Goal: Task Accomplishment & Management: Manage account settings

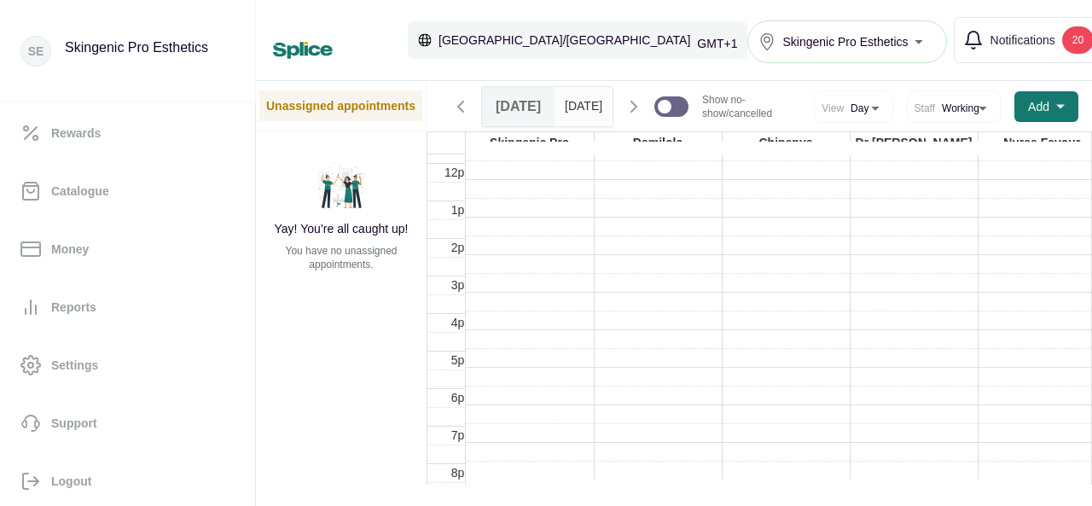
scroll to position [418, 0]
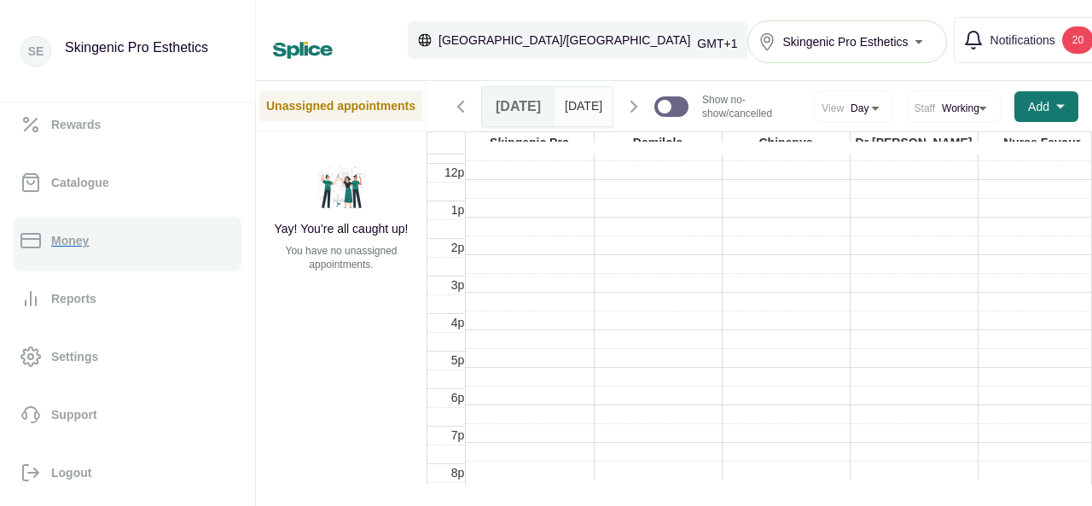
click at [85, 240] on p "Money" at bounding box center [70, 240] width 38 height 17
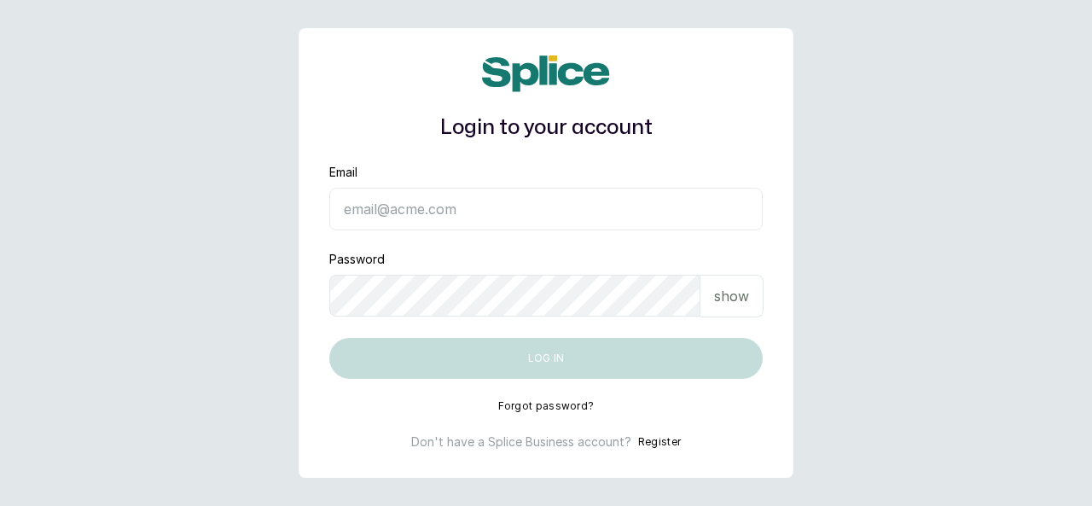
type input "skingenicpro@brownskingirlbsg.com"
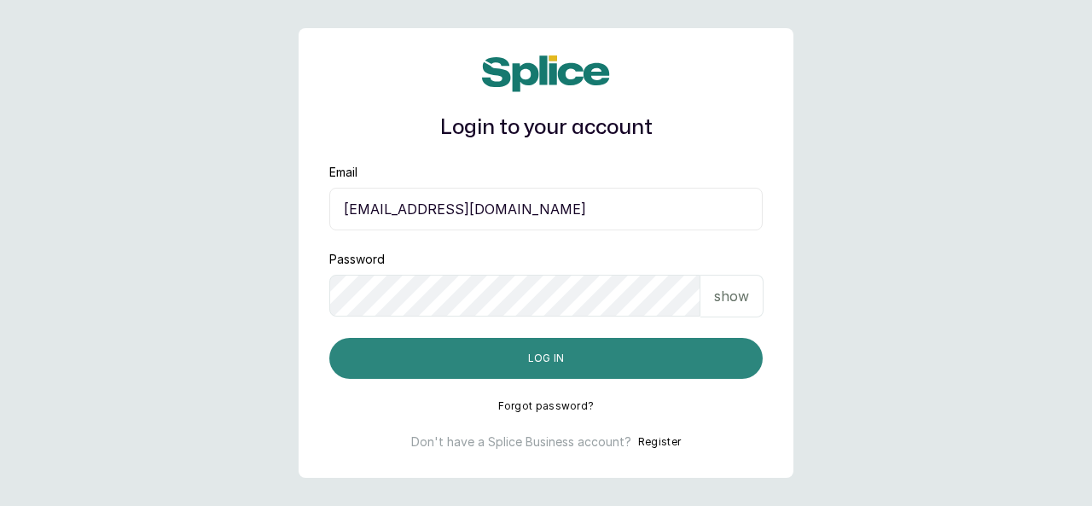
click at [679, 361] on button "Log in" at bounding box center [545, 358] width 433 height 41
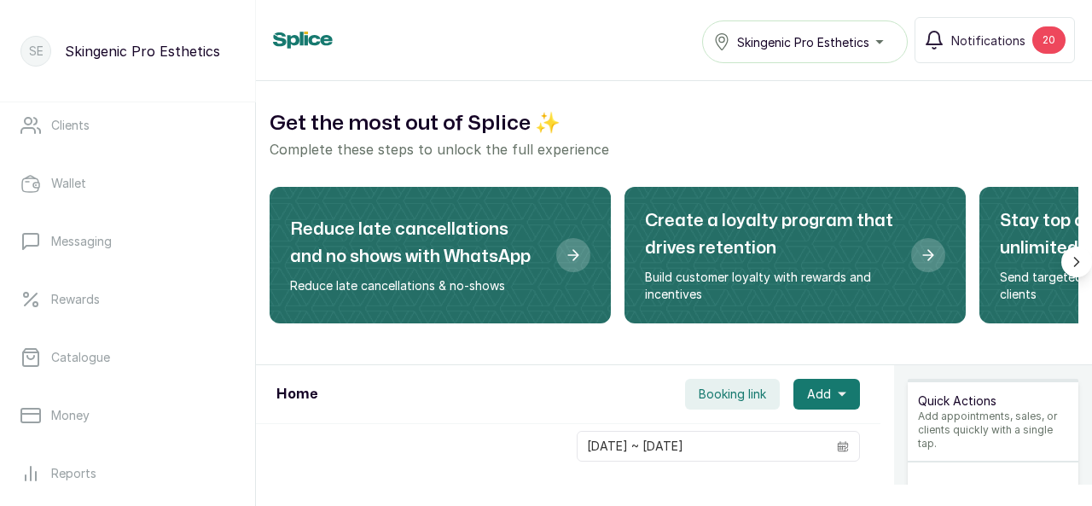
scroll to position [273, 0]
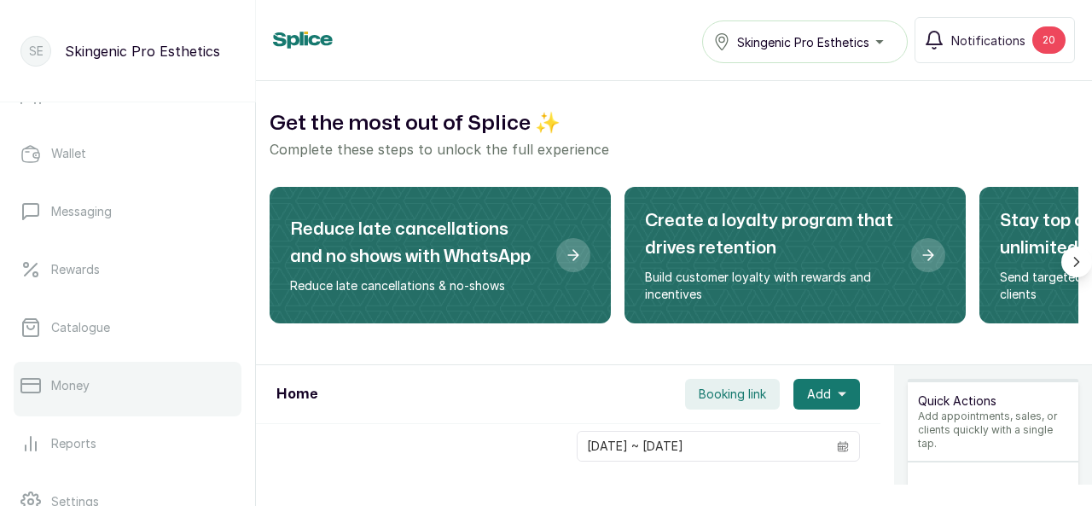
click at [61, 385] on p "Money" at bounding box center [70, 385] width 38 height 17
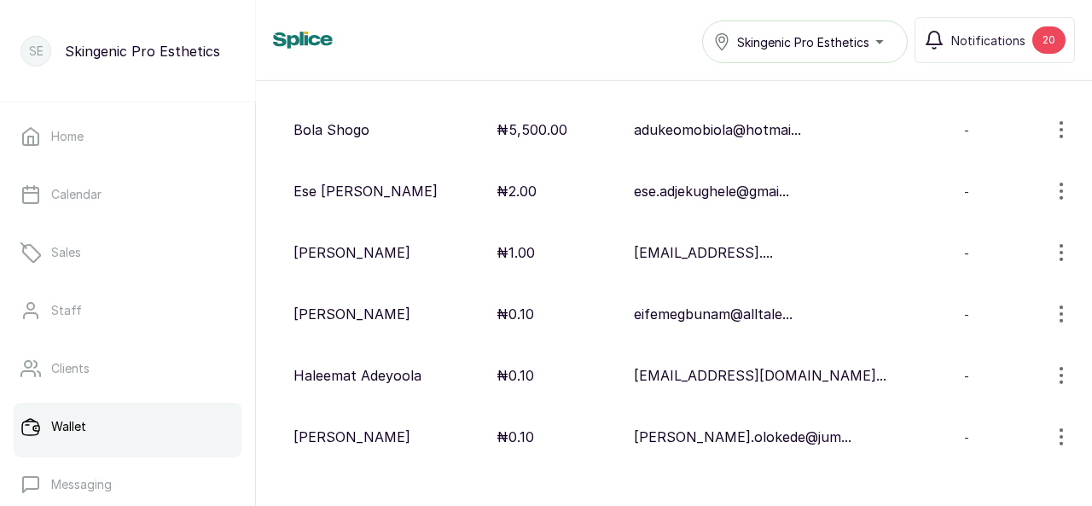
scroll to position [549, 0]
